Goal: Information Seeking & Learning: Check status

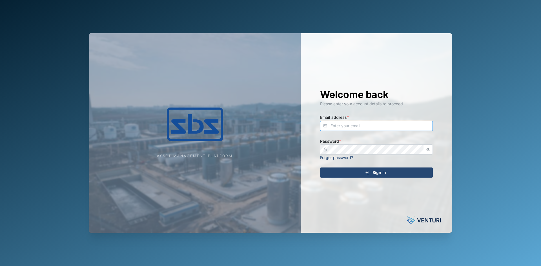
type input "[EMAIL_ADDRESS][DOMAIN_NAME]"
click at [376, 170] on span "Sign In" at bounding box center [380, 173] width 14 height 10
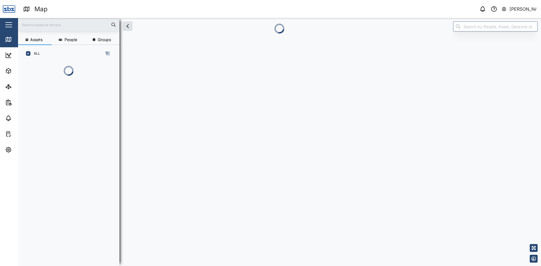
scroll to position [197, 88]
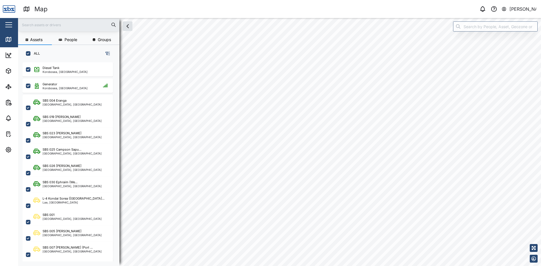
click at [47, 27] on input "text" at bounding box center [68, 25] width 95 height 8
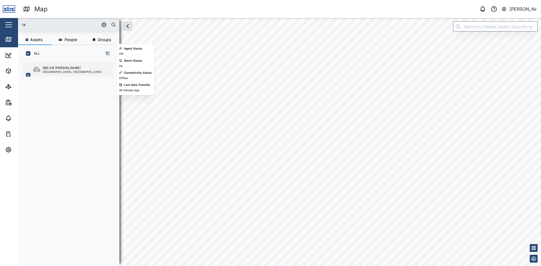
click at [64, 68] on div "SBS 014 [PERSON_NAME]" at bounding box center [62, 68] width 38 height 5
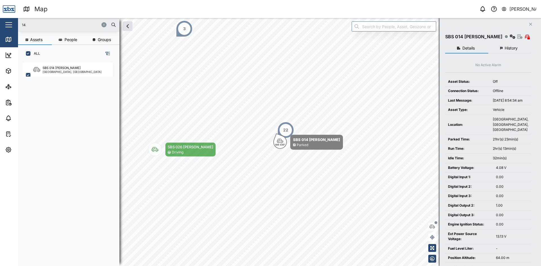
drag, startPoint x: 34, startPoint y: 26, endPoint x: 22, endPoint y: 17, distance: 14.7
click at [33, 28] on input "14" at bounding box center [68, 25] width 95 height 8
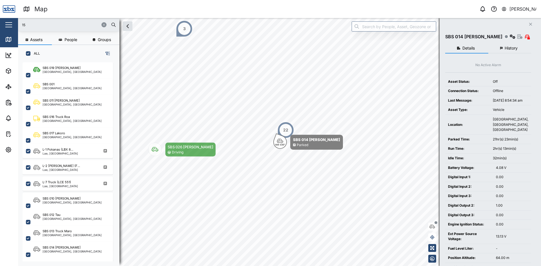
type input "15"
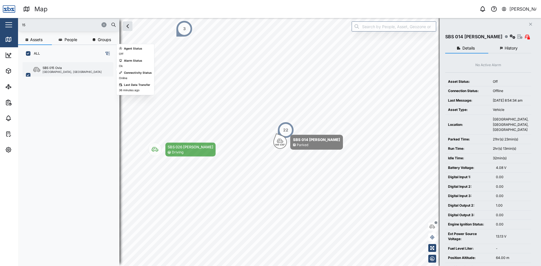
click at [62, 71] on div "[GEOGRAPHIC_DATA], [GEOGRAPHIC_DATA]" at bounding box center [72, 71] width 59 height 3
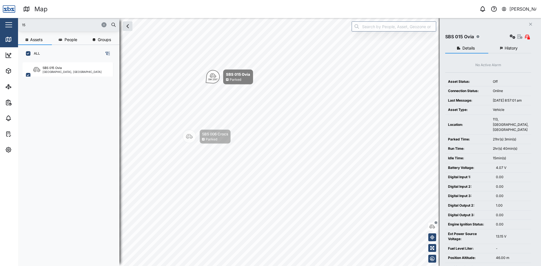
click at [104, 23] on icon "button" at bounding box center [103, 24] width 3 height 3
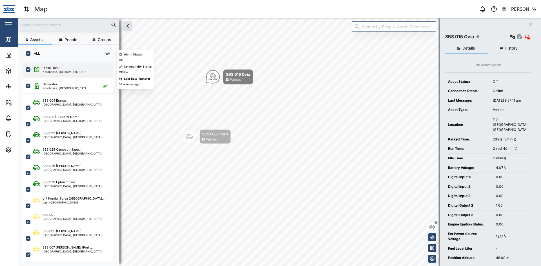
click at [69, 67] on div "Diesel Tank" at bounding box center [65, 68] width 45 height 5
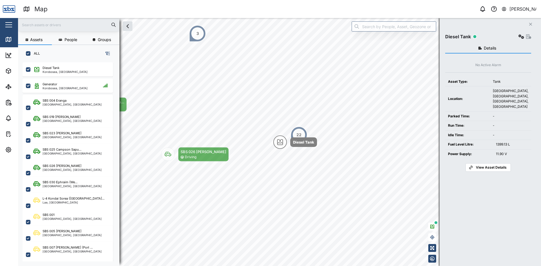
click at [504, 145] on div "1399.13 L" at bounding box center [512, 144] width 32 height 5
click at [494, 197] on div "Details No Active Alarm Asset Type: Tank Location: Three Mile, Korobosea, Port …" at bounding box center [488, 148] width 86 height 215
click at [491, 166] on span "View Asset Details" at bounding box center [491, 168] width 31 height 8
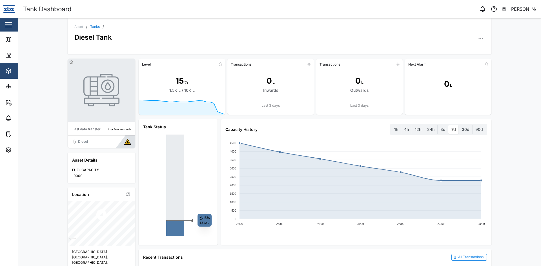
click at [169, 205] on rect at bounding box center [175, 178] width 18 height 86
click at [463, 259] on div "All Transactions" at bounding box center [470, 257] width 25 height 5
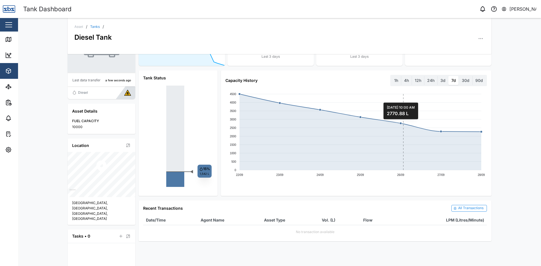
scroll to position [48, 0]
click at [429, 81] on label "24h" at bounding box center [431, 81] width 13 height 9
click at [425, 77] on hours "24h" at bounding box center [425, 77] width 0 height 0
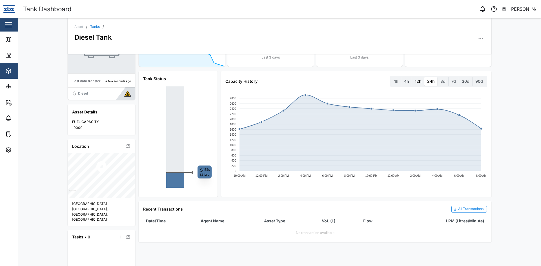
click at [418, 83] on label "12h" at bounding box center [418, 81] width 12 height 9
click at [412, 77] on hours "12h" at bounding box center [412, 77] width 0 height 0
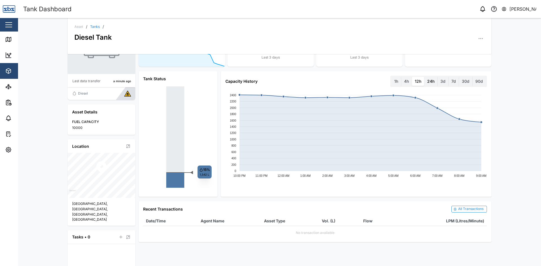
click at [432, 83] on label "24h" at bounding box center [431, 81] width 13 height 9
click at [425, 77] on hours "24h" at bounding box center [425, 77] width 0 height 0
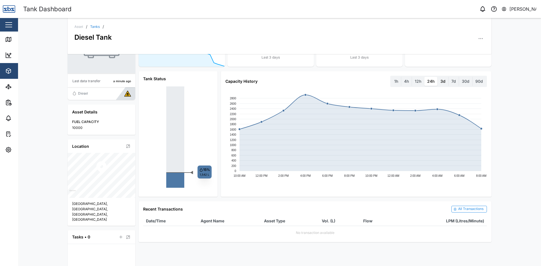
click at [440, 81] on label "3d" at bounding box center [443, 81] width 11 height 9
click at [438, 77] on days "3d" at bounding box center [438, 77] width 0 height 0
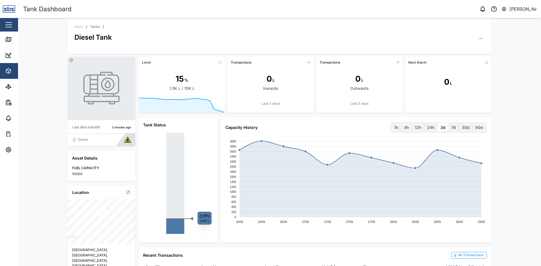
scroll to position [0, 0]
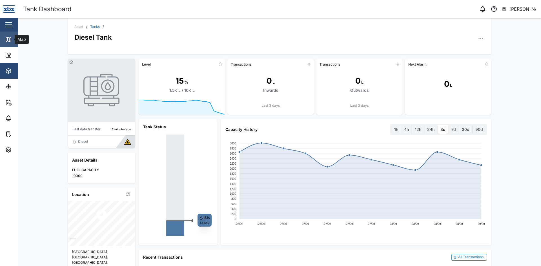
click at [13, 40] on div "Map" at bounding box center [16, 39] width 22 height 7
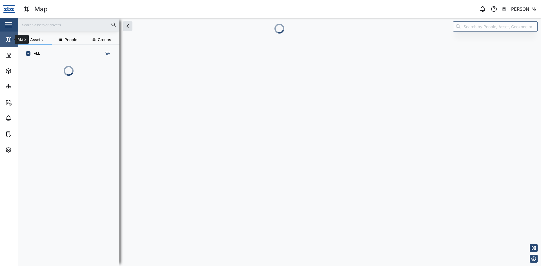
scroll to position [5, 5]
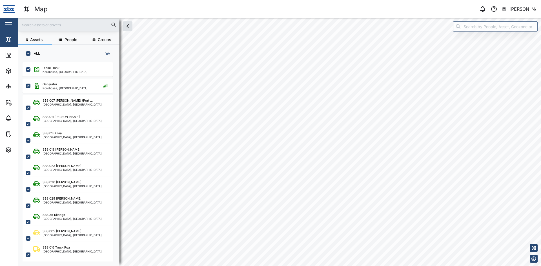
click at [383, 266] on html "Map 0 Vijay Kumar Close Map Dashboard Assets ATS Camera Generator Personnel Tan…" at bounding box center [270, 133] width 541 height 266
click at [486, 28] on input "search" at bounding box center [495, 26] width 85 height 10
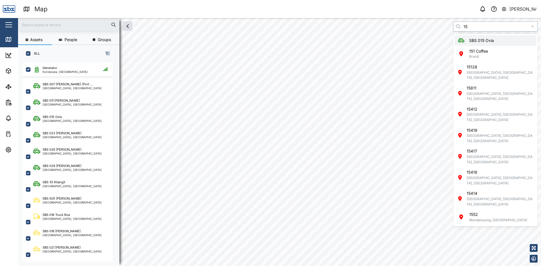
type input "SBS 015 Ovia"
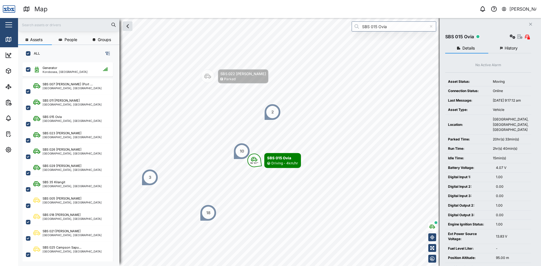
click at [506, 49] on span "History" at bounding box center [511, 48] width 13 height 4
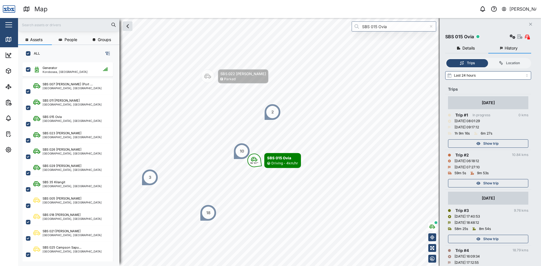
click at [494, 142] on span "Show trip" at bounding box center [491, 144] width 15 height 8
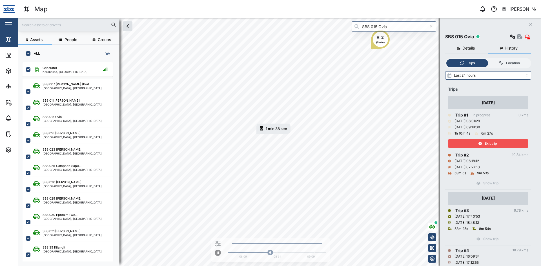
click at [531, 24] on icon "button" at bounding box center [530, 24] width 3 height 3
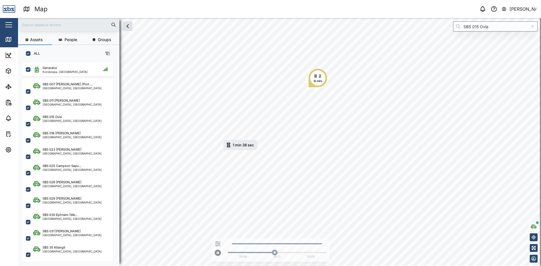
click at [533, 26] on icon at bounding box center [533, 26] width 3 height 3
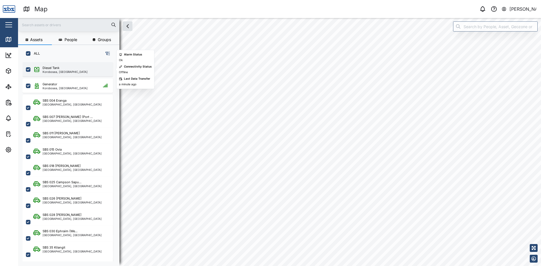
click at [55, 66] on div "Diesel Tank" at bounding box center [51, 68] width 17 height 5
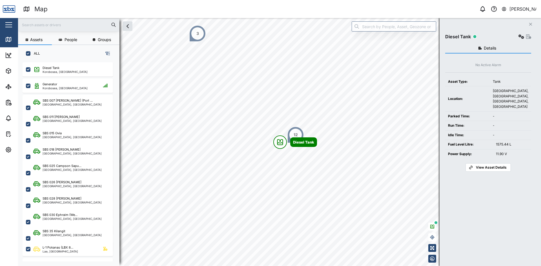
click at [485, 166] on span "View Asset Details" at bounding box center [491, 168] width 31 height 8
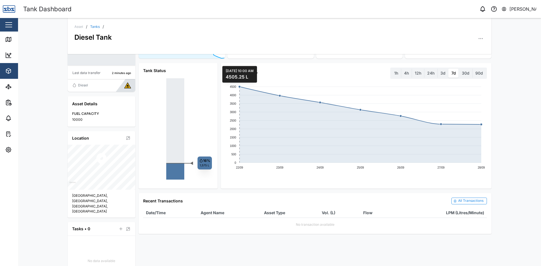
scroll to position [28, 0]
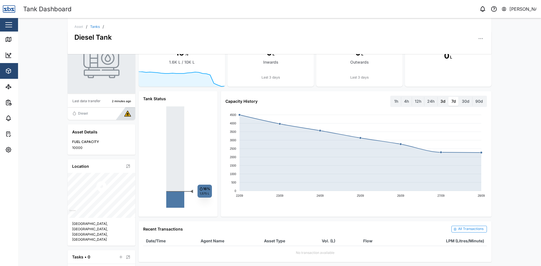
click at [440, 101] on label "3d" at bounding box center [443, 101] width 11 height 9
click at [438, 97] on days "3d" at bounding box center [438, 97] width 0 height 0
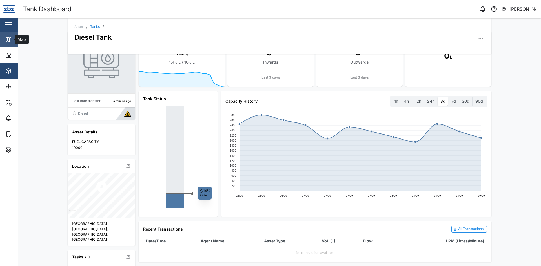
click at [9, 37] on icon at bounding box center [8, 39] width 7 height 7
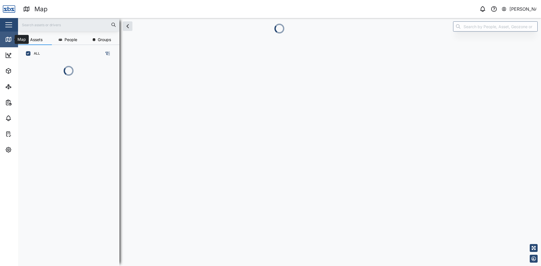
scroll to position [197, 88]
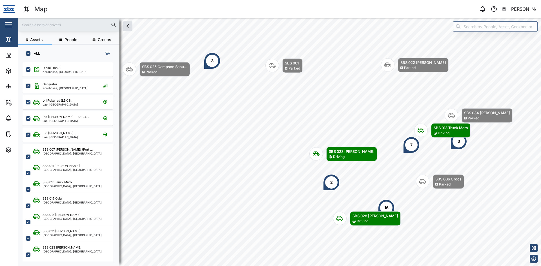
click at [541, 159] on html "Map 0 [PERSON_NAME] Close Map Dashboard Assets ATS Camera Generator Personnel T…" at bounding box center [270, 133] width 541 height 266
